Goal: Information Seeking & Learning: Learn about a topic

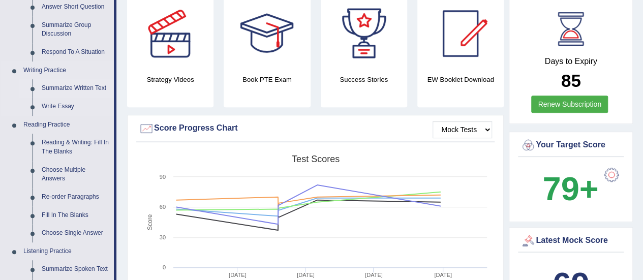
click at [56, 85] on link "Summarize Written Text" at bounding box center [75, 88] width 77 height 18
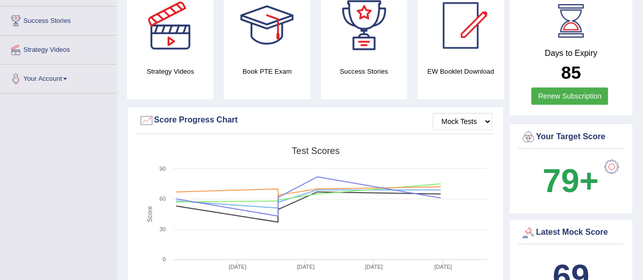
scroll to position [280, 0]
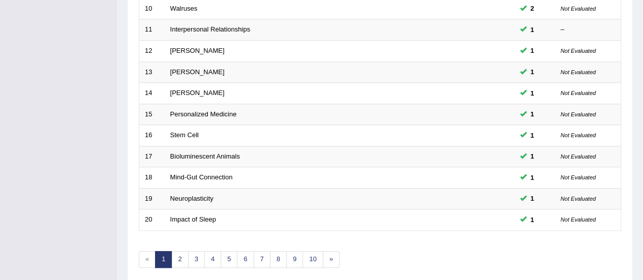
scroll to position [388, 0]
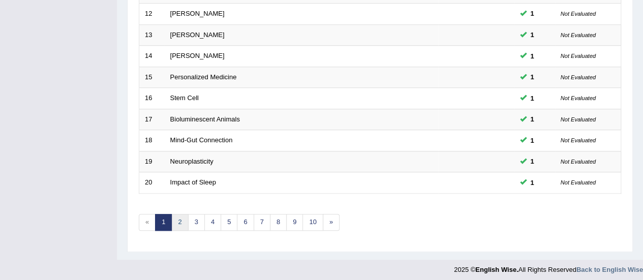
click at [182, 216] on link "2" at bounding box center [179, 222] width 17 height 17
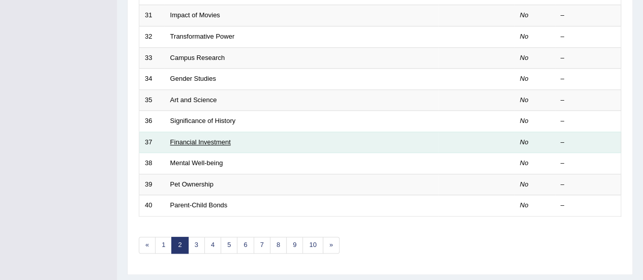
scroll to position [198, 0]
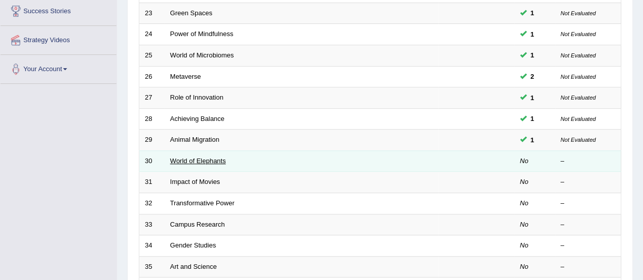
click at [183, 157] on link "World of Elephants" at bounding box center [198, 161] width 56 height 8
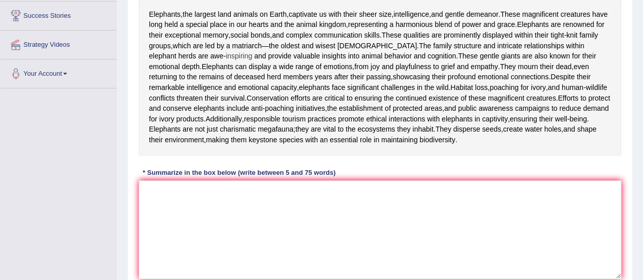
scroll to position [196, 0]
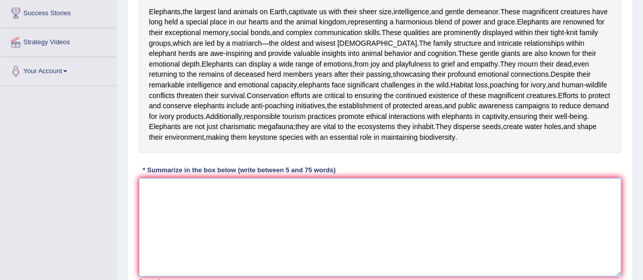
click at [216, 206] on textarea at bounding box center [380, 227] width 482 height 99
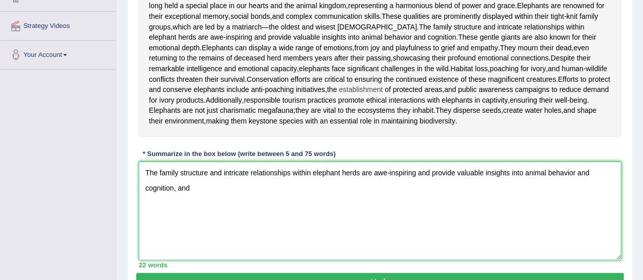
scroll to position [216, 0]
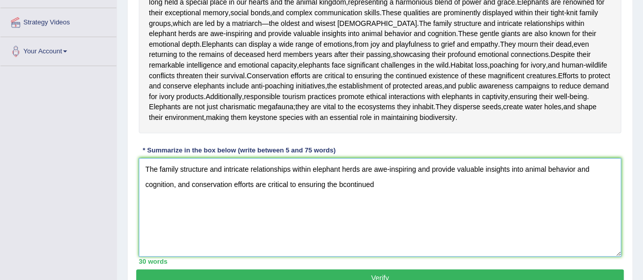
click at [344, 196] on textarea "The family structure and intricate relationships within elephant herds are awe-…" at bounding box center [380, 207] width 482 height 99
click at [383, 196] on textarea "The family structure and intricate relationships within elephant herds are awe-…" at bounding box center [380, 207] width 482 height 99
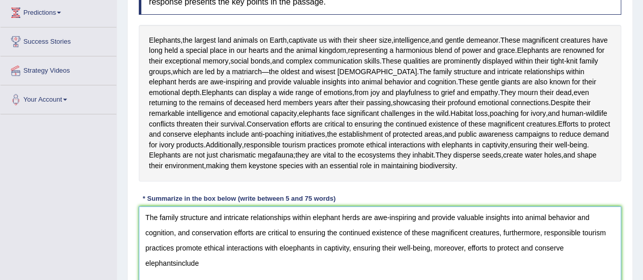
scroll to position [190, 0]
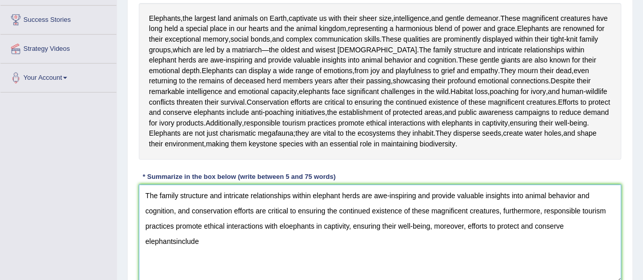
click at [173, 253] on textarea "The family structure and intricate relationships within elephant herds are awe-…" at bounding box center [380, 234] width 482 height 99
click at [194, 246] on textarea "The family structure and intricate relationships within elephant herds are awe-…" at bounding box center [380, 234] width 482 height 99
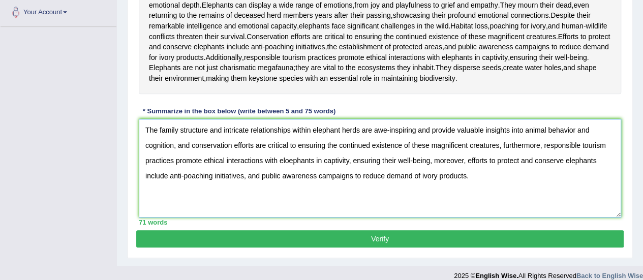
scroll to position [257, 0]
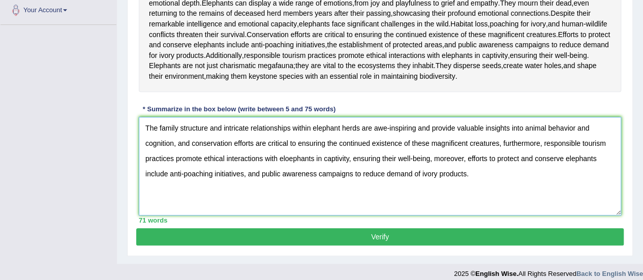
click at [290, 166] on textarea "The family structure and intricate relationships within elephant herds are awe-…" at bounding box center [380, 166] width 482 height 99
type textarea "The family structure and intricate relationships within elephant herds are awe-…"
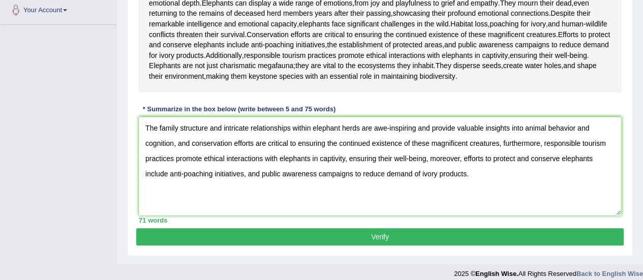
click at [383, 246] on button "Verify" at bounding box center [380, 236] width 488 height 17
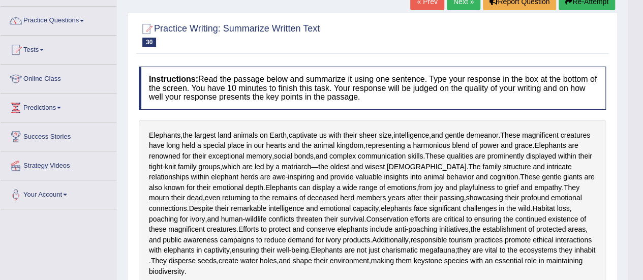
scroll to position [0, 0]
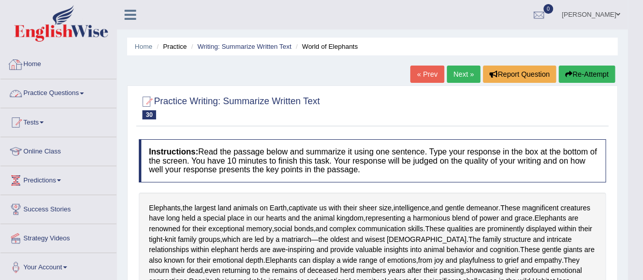
click at [70, 96] on link "Practice Questions" at bounding box center [59, 91] width 116 height 25
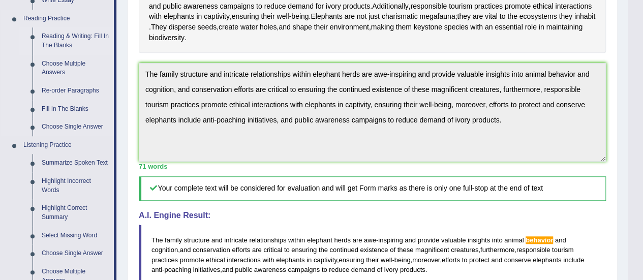
scroll to position [305, 0]
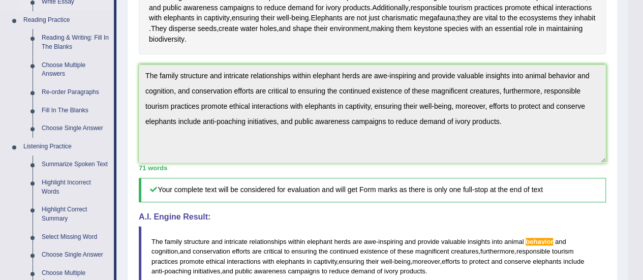
click at [57, 3] on link "Write Essay" at bounding box center [75, 2] width 77 height 18
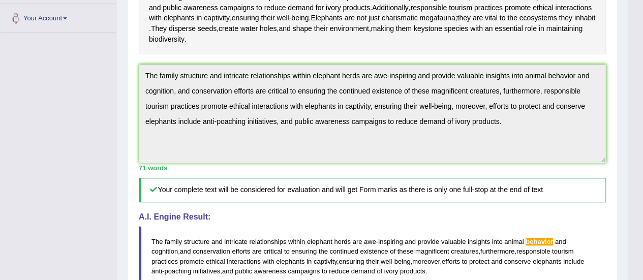
scroll to position [249, 0]
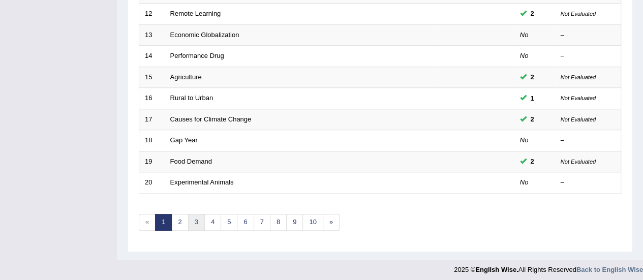
click at [189, 218] on link "3" at bounding box center [196, 222] width 17 height 17
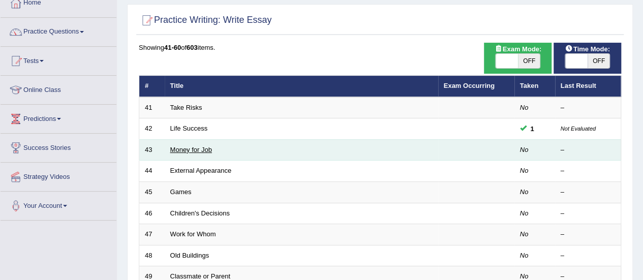
scroll to position [64, 0]
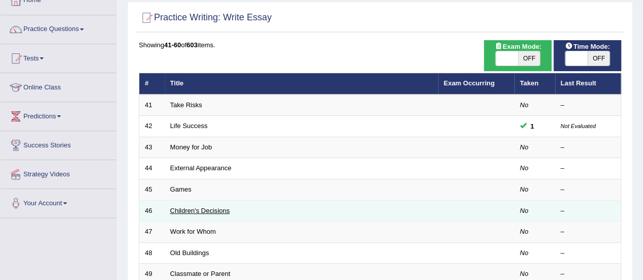
click at [190, 208] on link "Children's Decisions" at bounding box center [199, 211] width 59 height 8
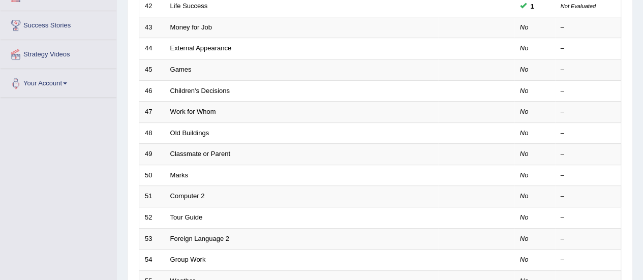
click at [200, 150] on link "Classmate or Parent" at bounding box center [200, 154] width 60 height 8
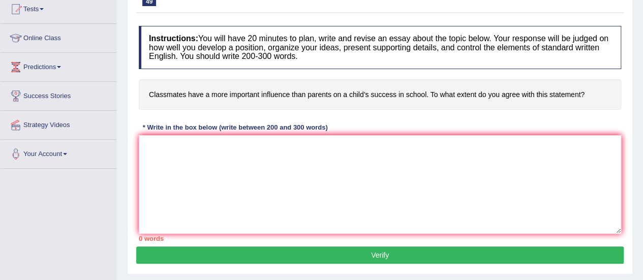
scroll to position [114, 0]
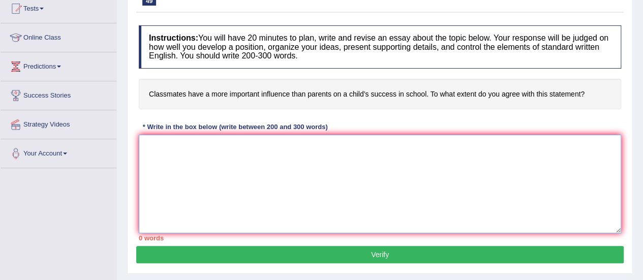
click at [168, 150] on textarea at bounding box center [380, 184] width 482 height 99
paste textarea "ESSAY TEMPLATE The increasing influence of (essay topic) on our lives has ignit…"
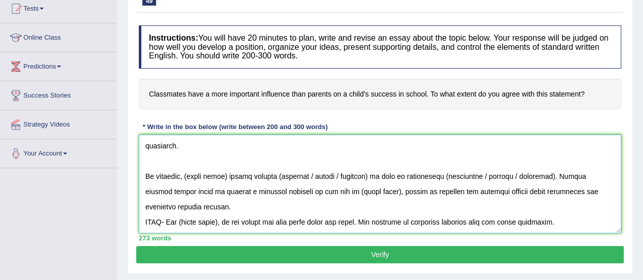
scroll to position [0, 0]
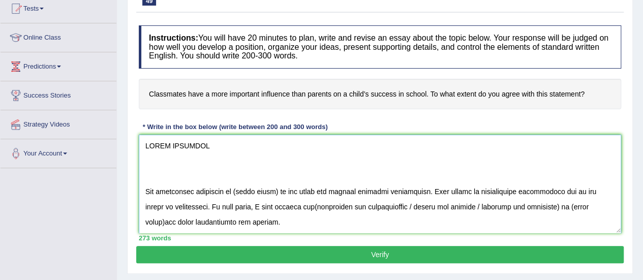
click at [144, 202] on textarea at bounding box center [380, 184] width 482 height 99
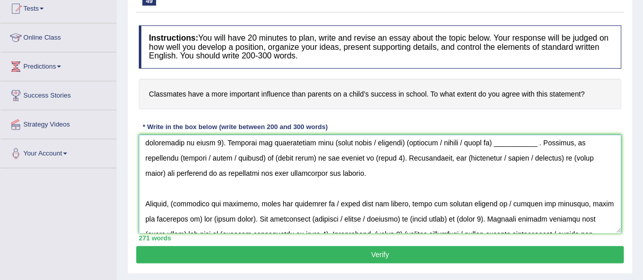
scroll to position [214, 0]
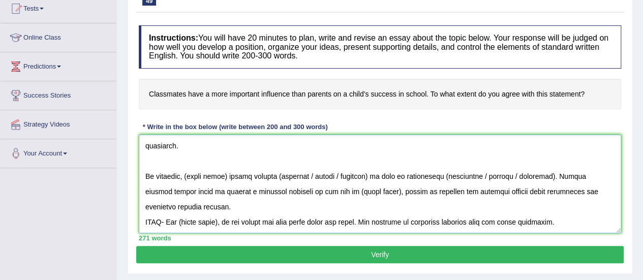
click at [577, 209] on textarea at bounding box center [380, 184] width 482 height 99
drag, startPoint x: 577, startPoint y: 209, endPoint x: 99, endPoint y: 208, distance: 477.9
click at [99, 208] on div "Toggle navigation Home Practice Questions Speaking Practice Read Aloud Repeat S…" at bounding box center [321, 150] width 643 height 529
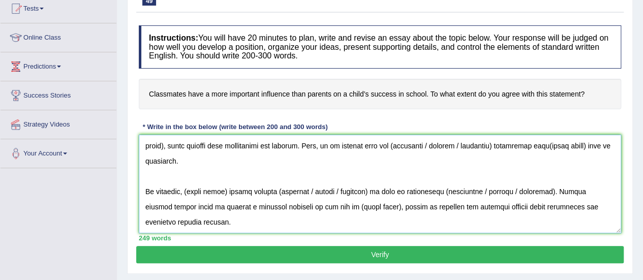
scroll to position [0, 0]
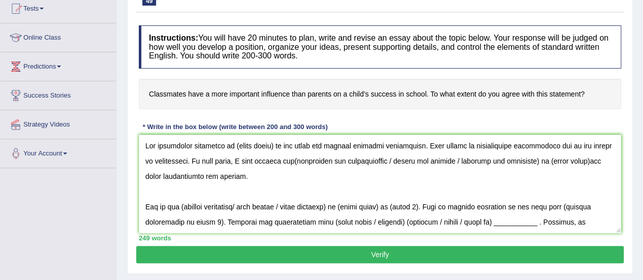
click at [153, 95] on h4 "Classmates have a more important influence than parents on a child’s success in…" at bounding box center [380, 94] width 482 height 31
click at [154, 92] on h4 "Classmates have a more important influence than parents on a child’s success in…" at bounding box center [380, 94] width 482 height 31
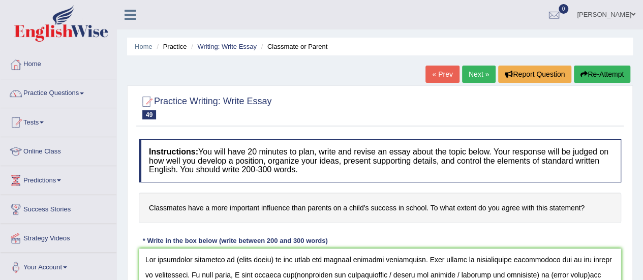
scroll to position [58, 0]
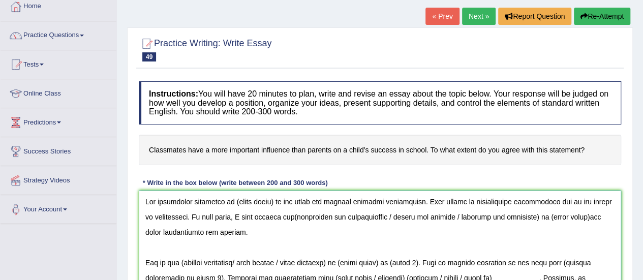
click at [274, 201] on textarea at bounding box center [380, 240] width 482 height 99
click at [283, 214] on textarea at bounding box center [380, 240] width 482 height 99
click at [577, 218] on textarea at bounding box center [380, 240] width 482 height 99
click at [409, 232] on textarea at bounding box center [380, 240] width 482 height 99
drag, startPoint x: 232, startPoint y: 229, endPoint x: 141, endPoint y: 190, distance: 98.6
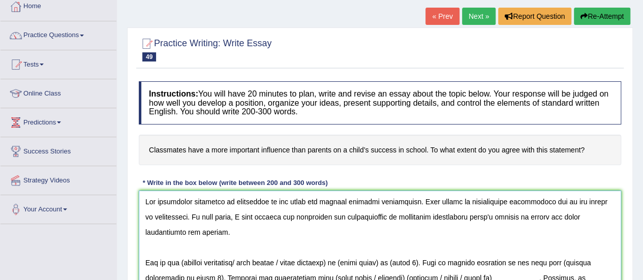
click at [142, 191] on textarea at bounding box center [380, 240] width 482 height 99
click at [389, 238] on textarea at bounding box center [380, 240] width 482 height 99
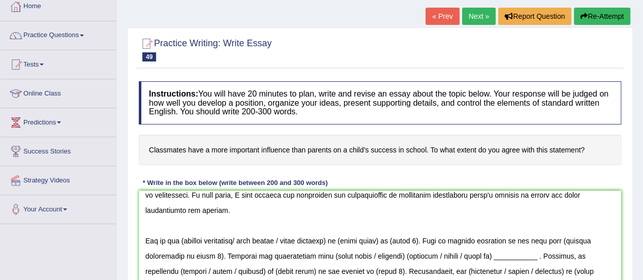
scroll to position [26, 0]
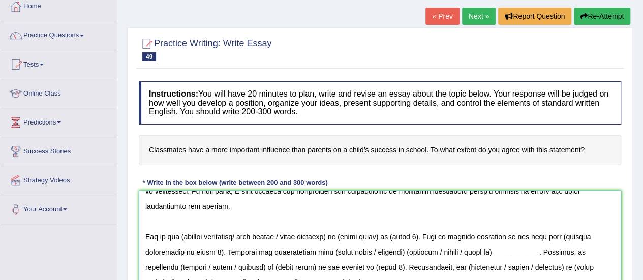
click at [180, 238] on textarea at bounding box center [380, 240] width 482 height 99
click at [430, 237] on textarea at bounding box center [380, 240] width 482 height 99
click at [176, 255] on textarea at bounding box center [380, 240] width 482 height 99
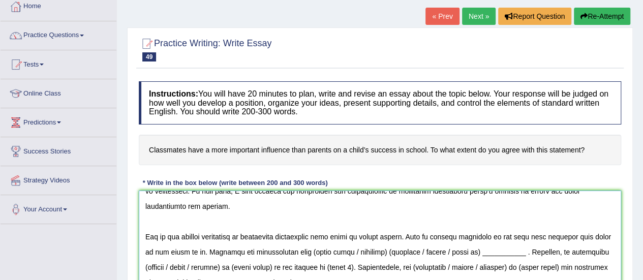
click at [383, 254] on textarea at bounding box center [380, 240] width 482 height 99
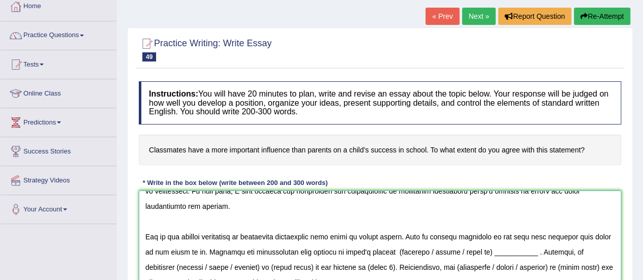
click at [398, 251] on textarea at bounding box center [380, 240] width 482 height 99
click at [530, 250] on textarea at bounding box center [380, 240] width 482 height 99
click at [149, 264] on textarea at bounding box center [380, 240] width 482 height 99
click at [142, 267] on textarea at bounding box center [380, 240] width 482 height 99
click at [276, 265] on textarea at bounding box center [380, 240] width 482 height 99
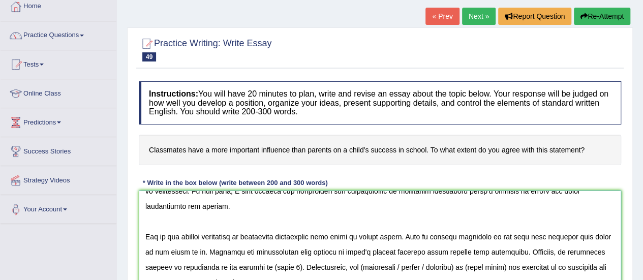
click at [220, 265] on textarea at bounding box center [380, 240] width 482 height 99
click at [227, 269] on textarea at bounding box center [380, 240] width 482 height 99
click at [226, 264] on textarea at bounding box center [380, 240] width 482 height 99
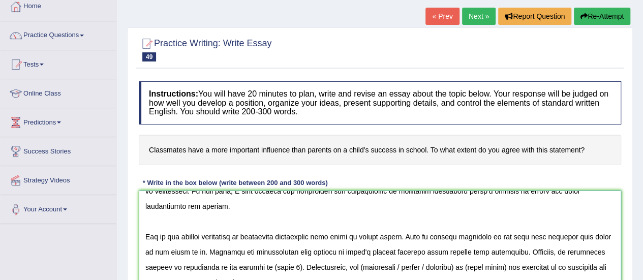
click at [226, 264] on textarea at bounding box center [380, 240] width 482 height 99
click at [293, 268] on textarea at bounding box center [380, 240] width 482 height 99
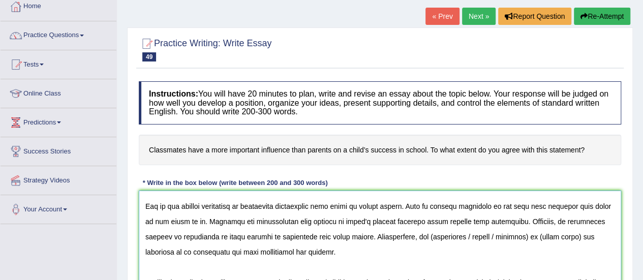
click at [422, 236] on textarea at bounding box center [380, 240] width 482 height 99
click at [572, 238] on textarea at bounding box center [380, 240] width 482 height 99
click at [463, 265] on textarea at bounding box center [380, 240] width 482 height 99
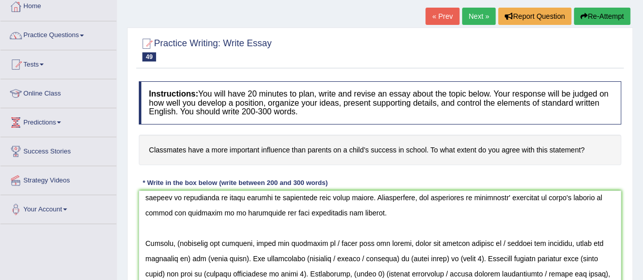
scroll to position [116, 0]
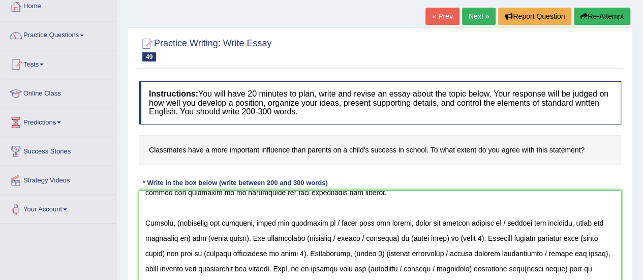
click at [178, 223] on textarea at bounding box center [380, 240] width 482 height 99
click at [186, 240] on textarea at bounding box center [380, 240] width 482 height 99
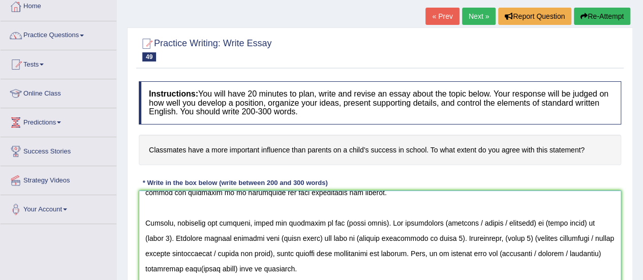
click at [374, 223] on textarea at bounding box center [380, 240] width 482 height 99
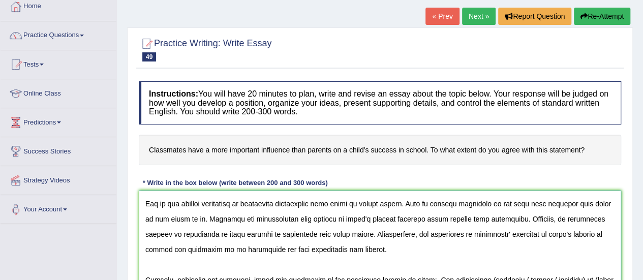
scroll to position [95, 0]
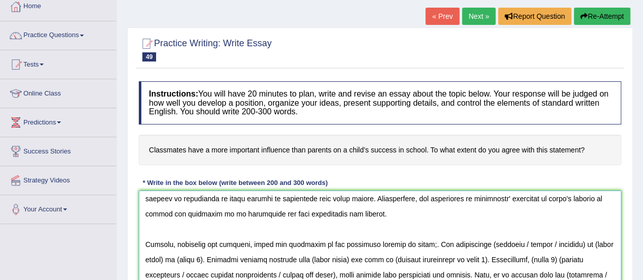
click at [415, 244] on textarea at bounding box center [380, 240] width 482 height 99
click at [425, 243] on textarea at bounding box center [380, 240] width 482 height 99
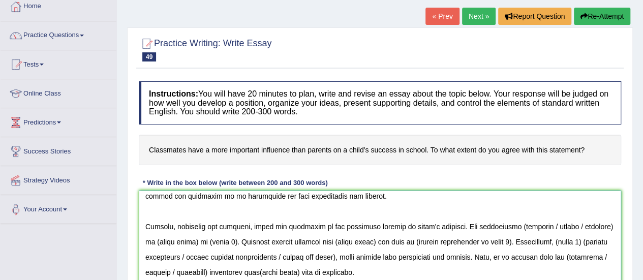
scroll to position [113, 0]
click at [504, 223] on textarea at bounding box center [380, 240] width 482 height 99
click at [590, 225] on textarea at bounding box center [380, 240] width 482 height 99
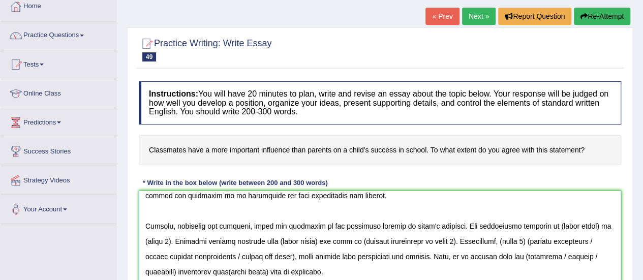
click at [579, 226] on textarea at bounding box center [380, 240] width 482 height 99
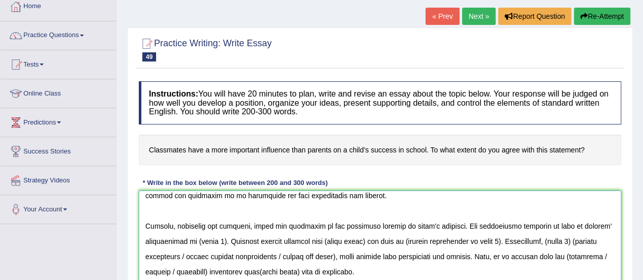
click at [214, 239] on textarea at bounding box center [380, 240] width 482 height 99
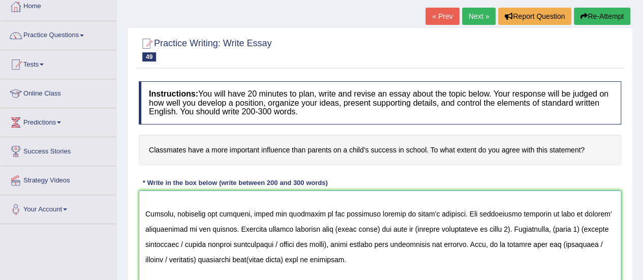
scroll to position [129, 0]
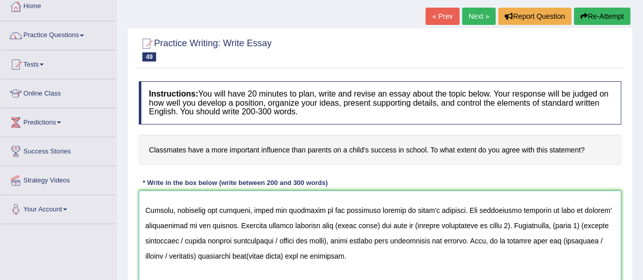
click at [372, 226] on textarea at bounding box center [380, 240] width 482 height 99
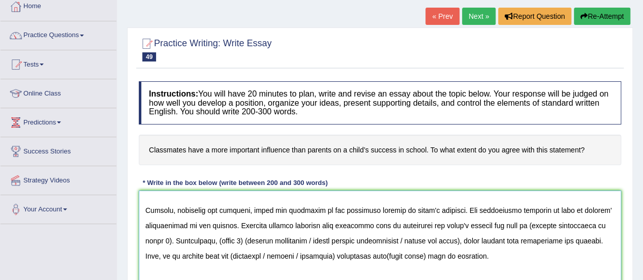
click at [170, 241] on textarea at bounding box center [380, 240] width 482 height 99
click at [152, 243] on textarea at bounding box center [380, 240] width 482 height 99
click at [248, 237] on textarea at bounding box center [380, 240] width 482 height 99
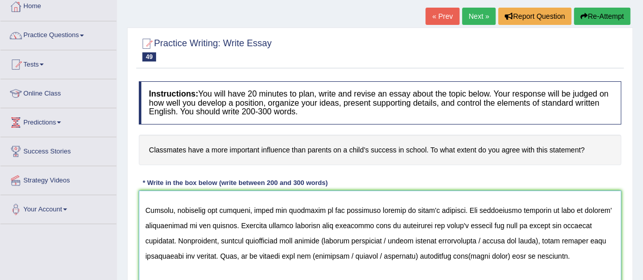
click at [494, 241] on textarea at bounding box center [380, 240] width 482 height 99
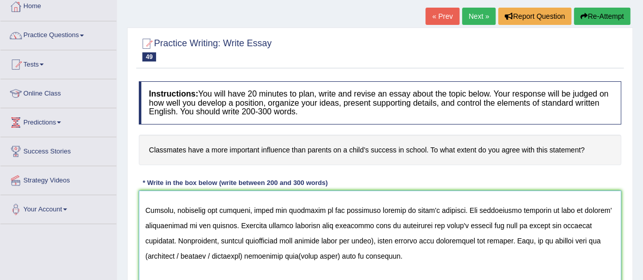
click at [377, 239] on textarea at bounding box center [380, 240] width 482 height 99
click at [147, 256] on textarea at bounding box center [380, 240] width 482 height 99
click at [242, 258] on textarea at bounding box center [380, 240] width 482 height 99
click at [270, 257] on textarea at bounding box center [380, 240] width 482 height 99
click at [443, 255] on textarea at bounding box center [380, 240] width 482 height 99
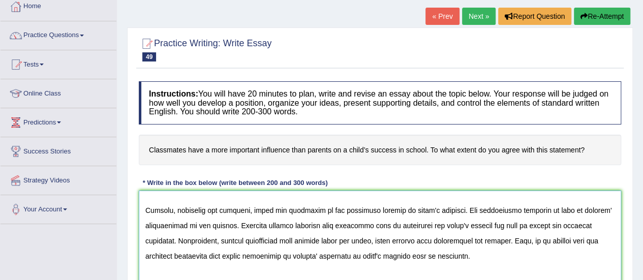
click at [393, 237] on textarea at bounding box center [380, 240] width 482 height 99
click at [442, 237] on textarea at bounding box center [380, 240] width 482 height 99
click at [322, 240] on textarea at bounding box center [380, 240] width 482 height 99
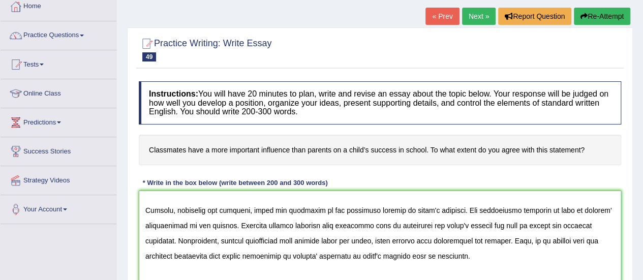
click at [322, 240] on textarea at bounding box center [380, 240] width 482 height 99
click at [496, 227] on textarea at bounding box center [380, 240] width 482 height 99
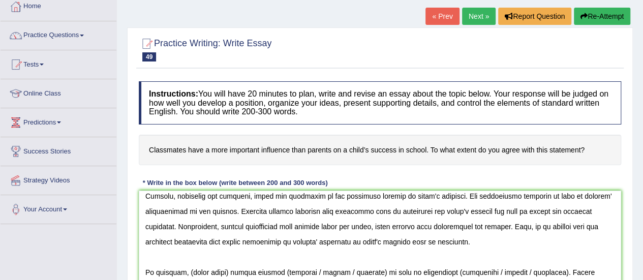
scroll to position [176, 0]
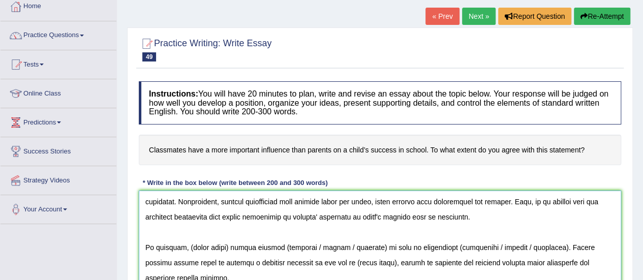
click at [225, 237] on textarea at bounding box center [380, 240] width 482 height 99
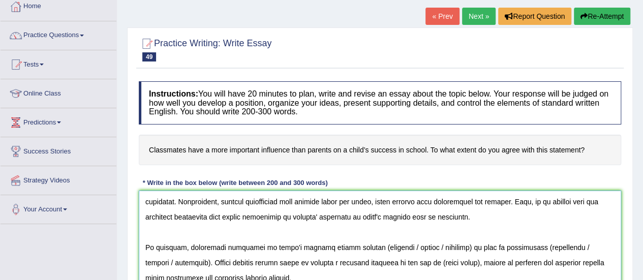
click at [357, 237] on textarea at bounding box center [380, 240] width 482 height 99
click at [361, 238] on textarea at bounding box center [380, 240] width 482 height 99
click at [456, 238] on textarea at bounding box center [380, 240] width 482 height 99
click at [457, 238] on textarea at bounding box center [380, 240] width 482 height 99
click at [548, 236] on textarea at bounding box center [380, 240] width 482 height 99
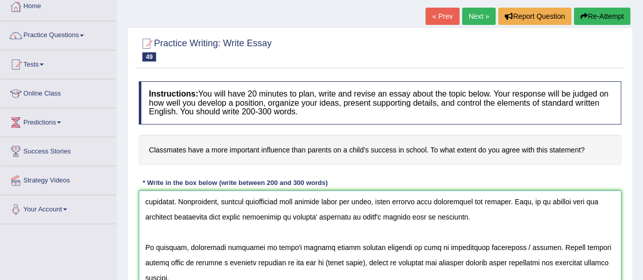
scroll to position [168, 0]
click at [314, 263] on textarea at bounding box center [380, 240] width 482 height 99
click at [314, 255] on textarea at bounding box center [380, 240] width 482 height 99
click at [308, 246] on textarea at bounding box center [380, 240] width 482 height 99
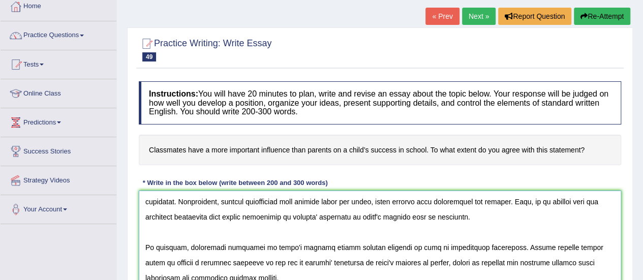
scroll to position [183, 0]
click at [448, 243] on textarea at bounding box center [380, 240] width 482 height 99
click at [476, 256] on textarea at bounding box center [380, 240] width 482 height 99
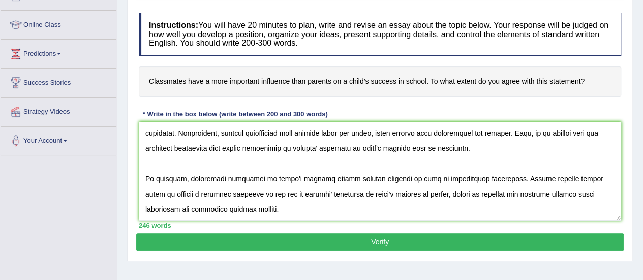
scroll to position [128, 0]
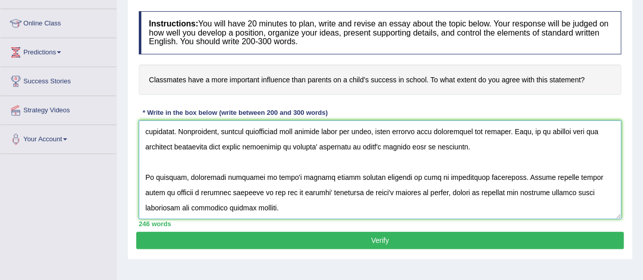
click at [221, 162] on textarea at bounding box center [380, 169] width 482 height 99
click at [255, 203] on textarea at bounding box center [380, 169] width 482 height 99
type textarea "The increasing influence of classmates on our lives has ignited numerous discus…"
click at [263, 238] on button "Verify" at bounding box center [380, 240] width 488 height 17
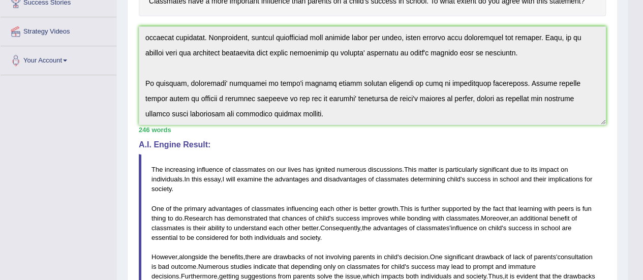
scroll to position [0, 0]
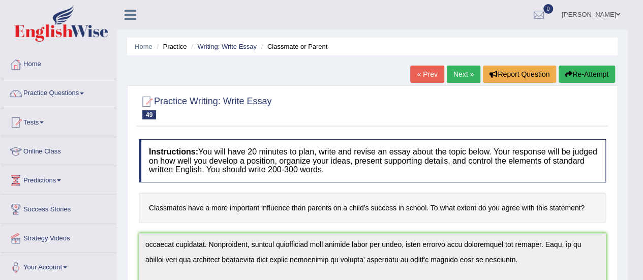
click at [455, 73] on link "Next »" at bounding box center [464, 74] width 34 height 17
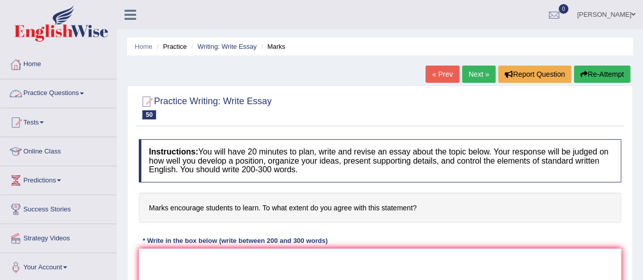
click at [82, 91] on link "Practice Questions" at bounding box center [59, 91] width 116 height 25
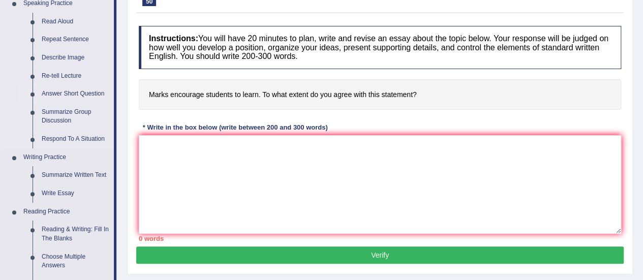
scroll to position [115, 0]
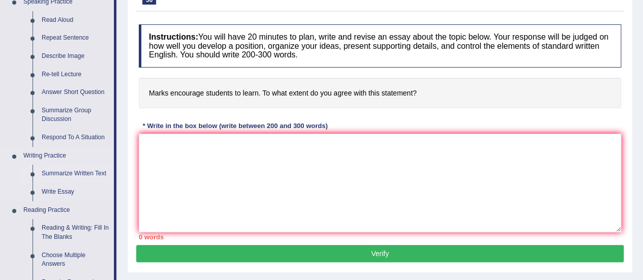
click at [62, 177] on link "Summarize Written Text" at bounding box center [75, 174] width 77 height 18
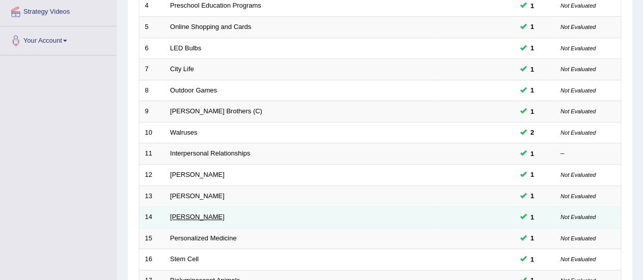
scroll to position [388, 0]
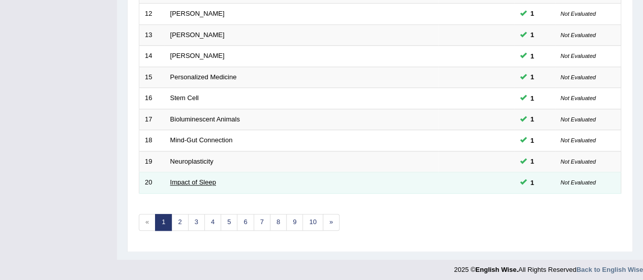
click at [195, 178] on link "Impact of Sleep" at bounding box center [193, 182] width 46 height 8
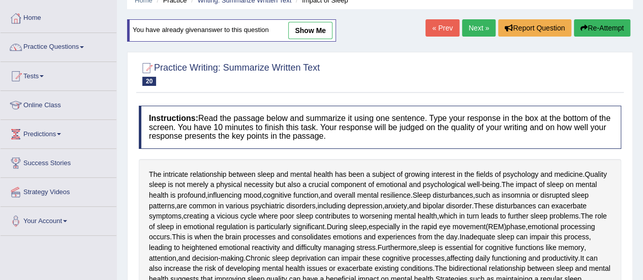
scroll to position [9, 0]
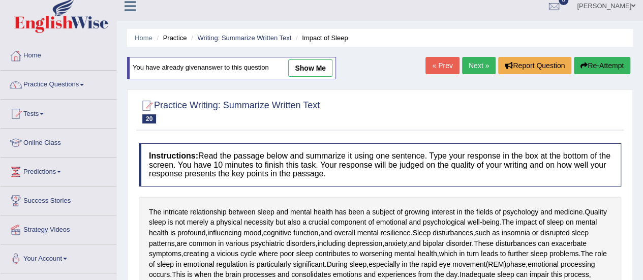
click at [312, 67] on link "show me" at bounding box center [310, 67] width 44 height 17
type textarea "The intricate relationship between sleep and mental health has been a subject o…"
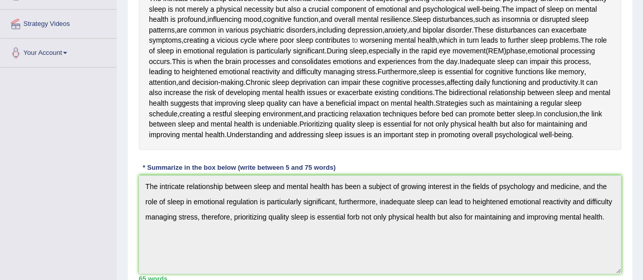
scroll to position [0, 0]
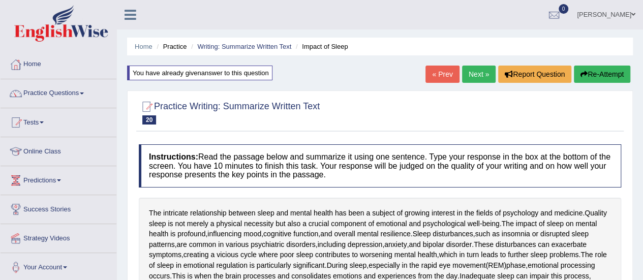
click at [477, 75] on link "Next »" at bounding box center [479, 74] width 34 height 17
